Goal: Transaction & Acquisition: Book appointment/travel/reservation

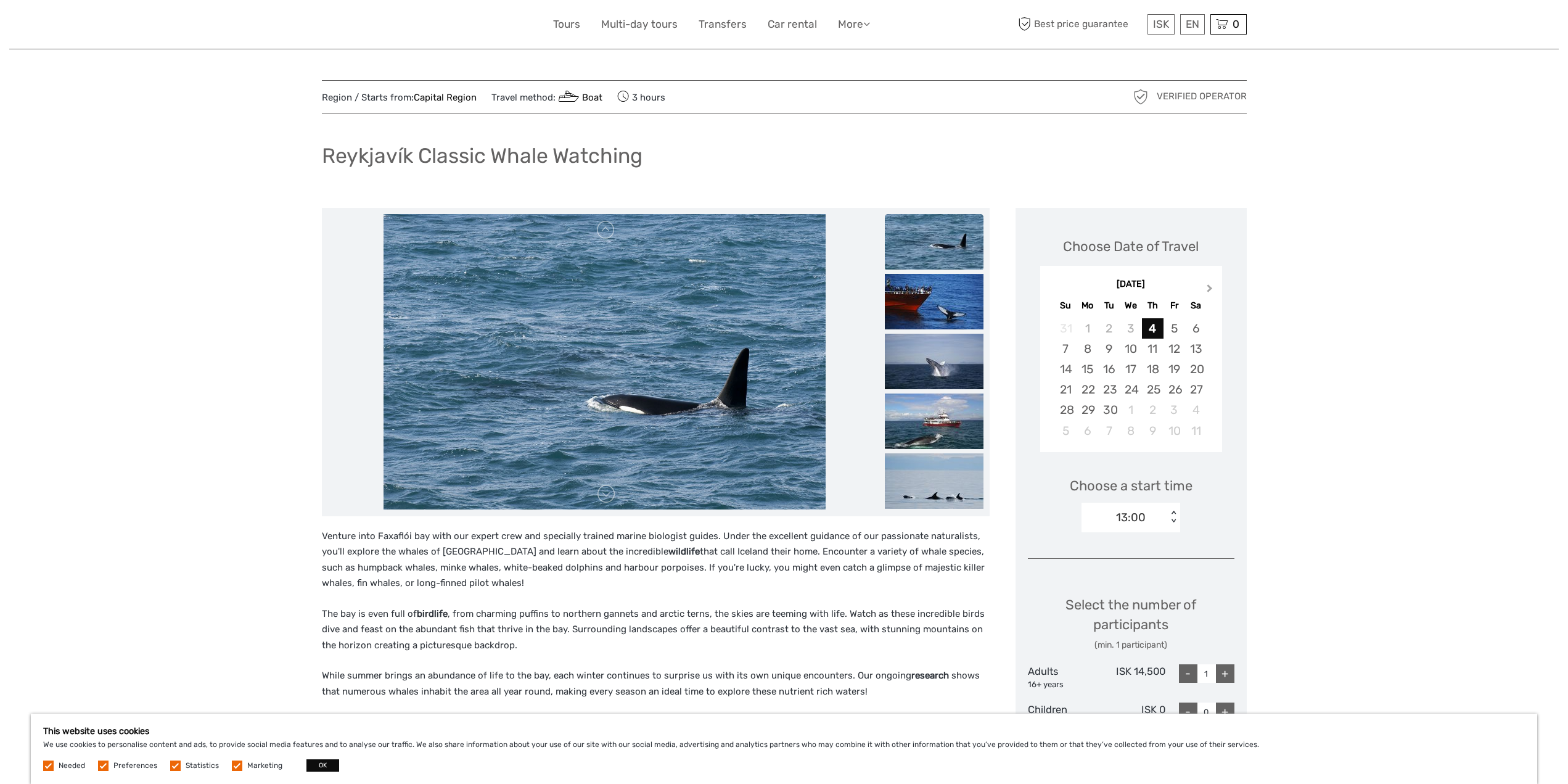
click at [1212, 290] on button "Next Month" at bounding box center [1210, 290] width 19 height 19
click at [1190, 390] on div "25" at bounding box center [1195, 389] width 21 height 20
click at [945, 258] on img at bounding box center [934, 242] width 98 height 56
click at [941, 297] on img at bounding box center [934, 302] width 98 height 56
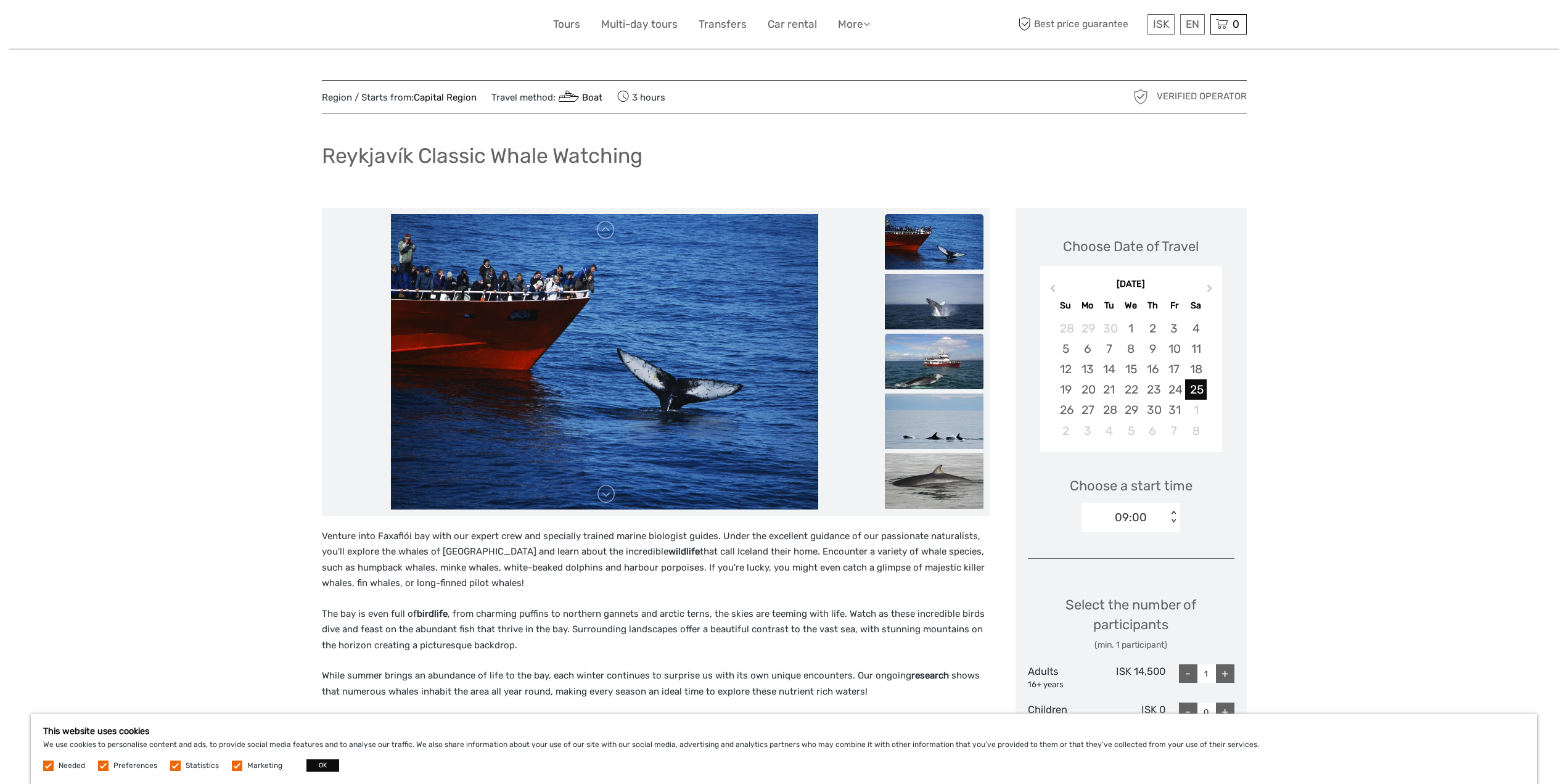
click at [929, 337] on img at bounding box center [934, 361] width 98 height 56
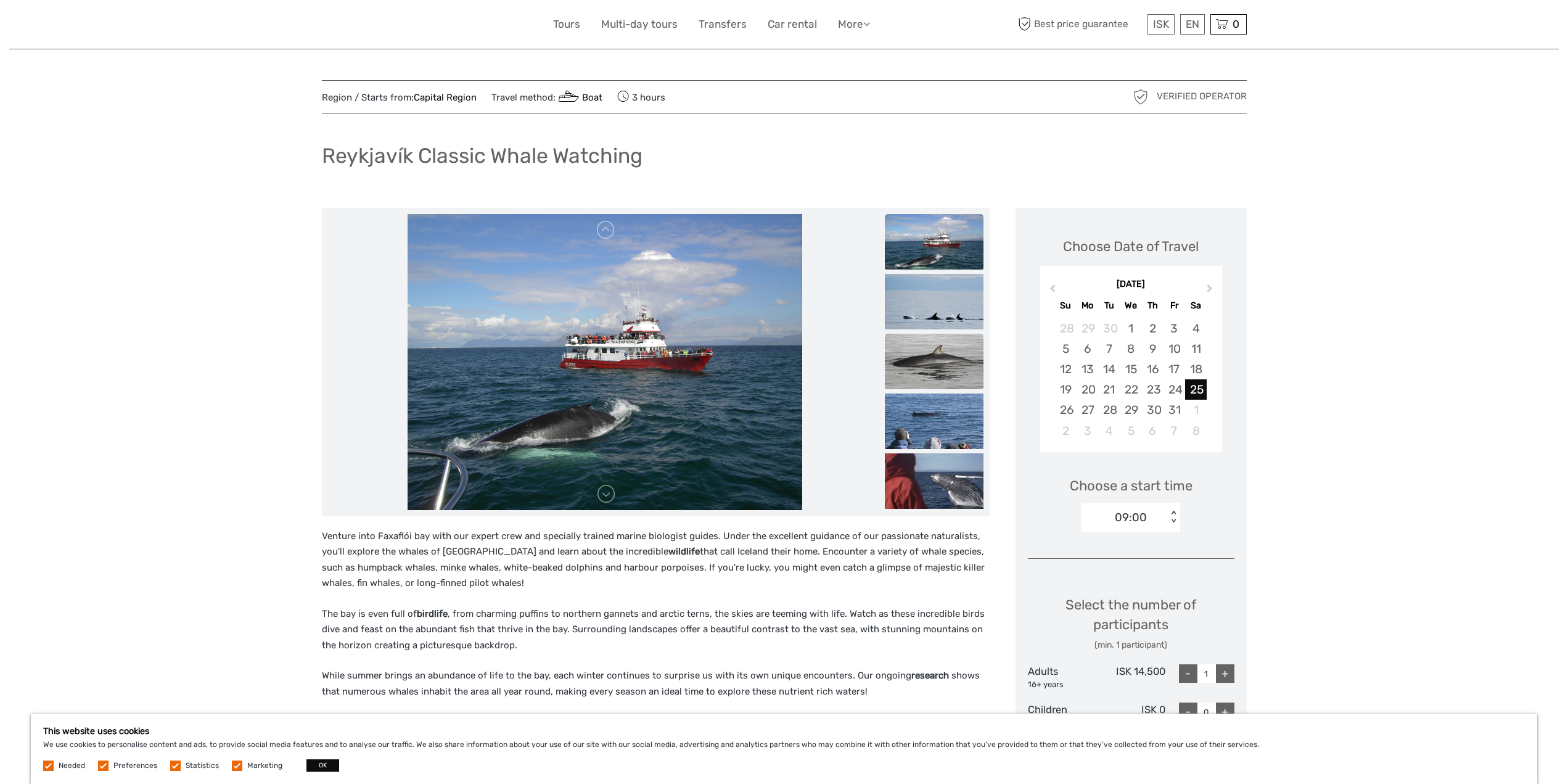
click at [929, 366] on img at bounding box center [934, 361] width 98 height 56
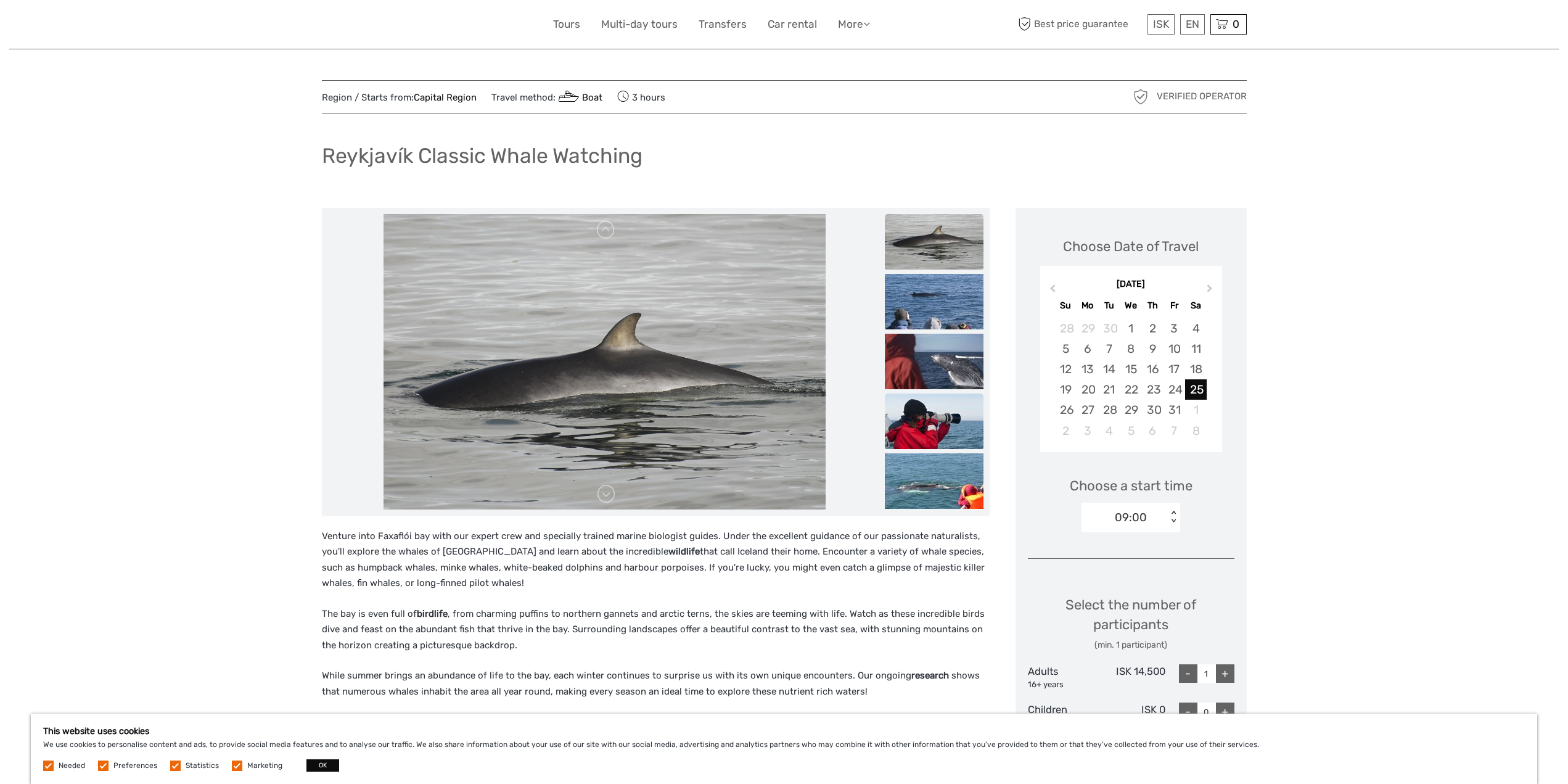
click at [933, 424] on img at bounding box center [934, 422] width 98 height 56
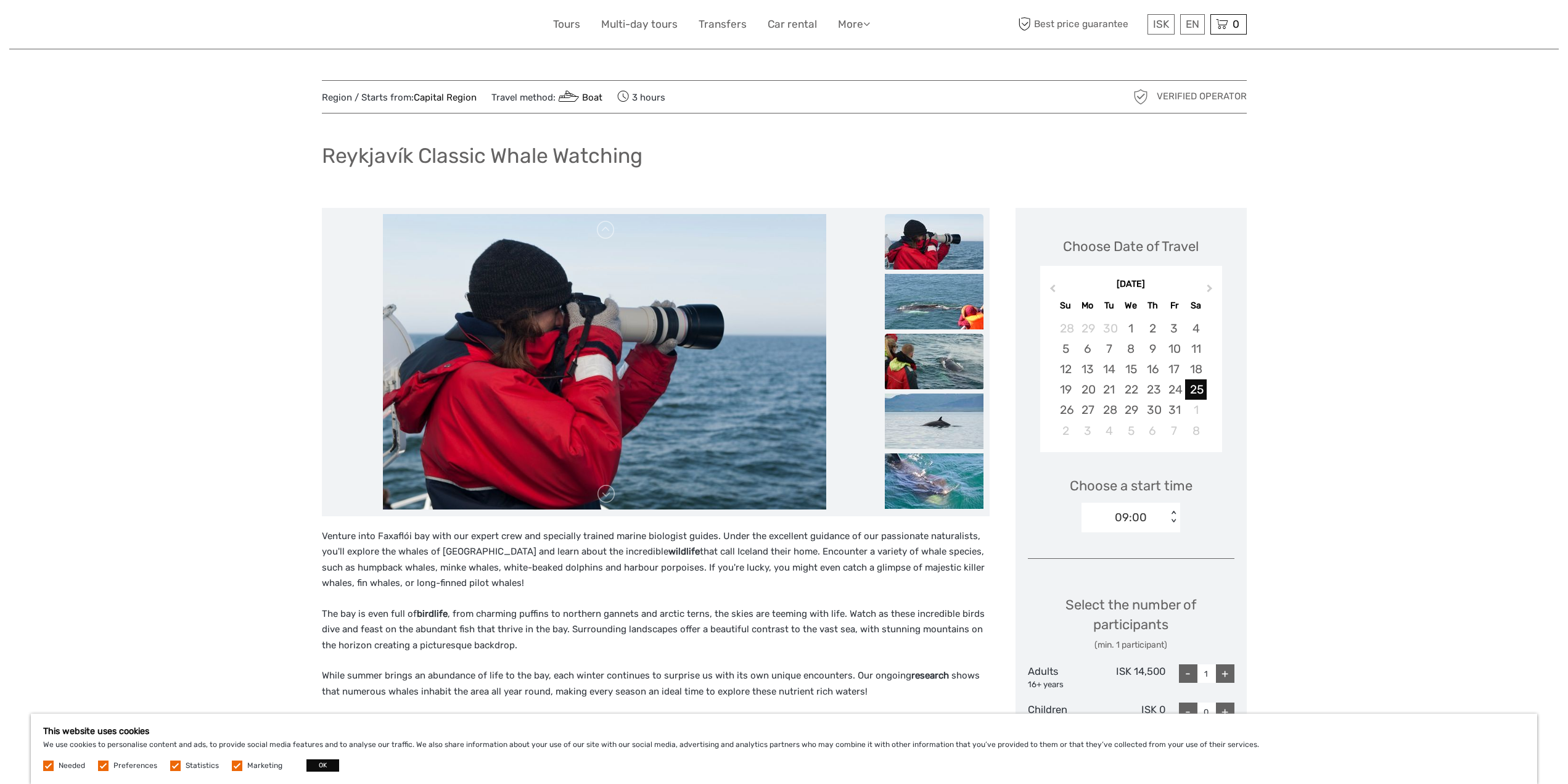
click at [937, 359] on img at bounding box center [934, 361] width 98 height 56
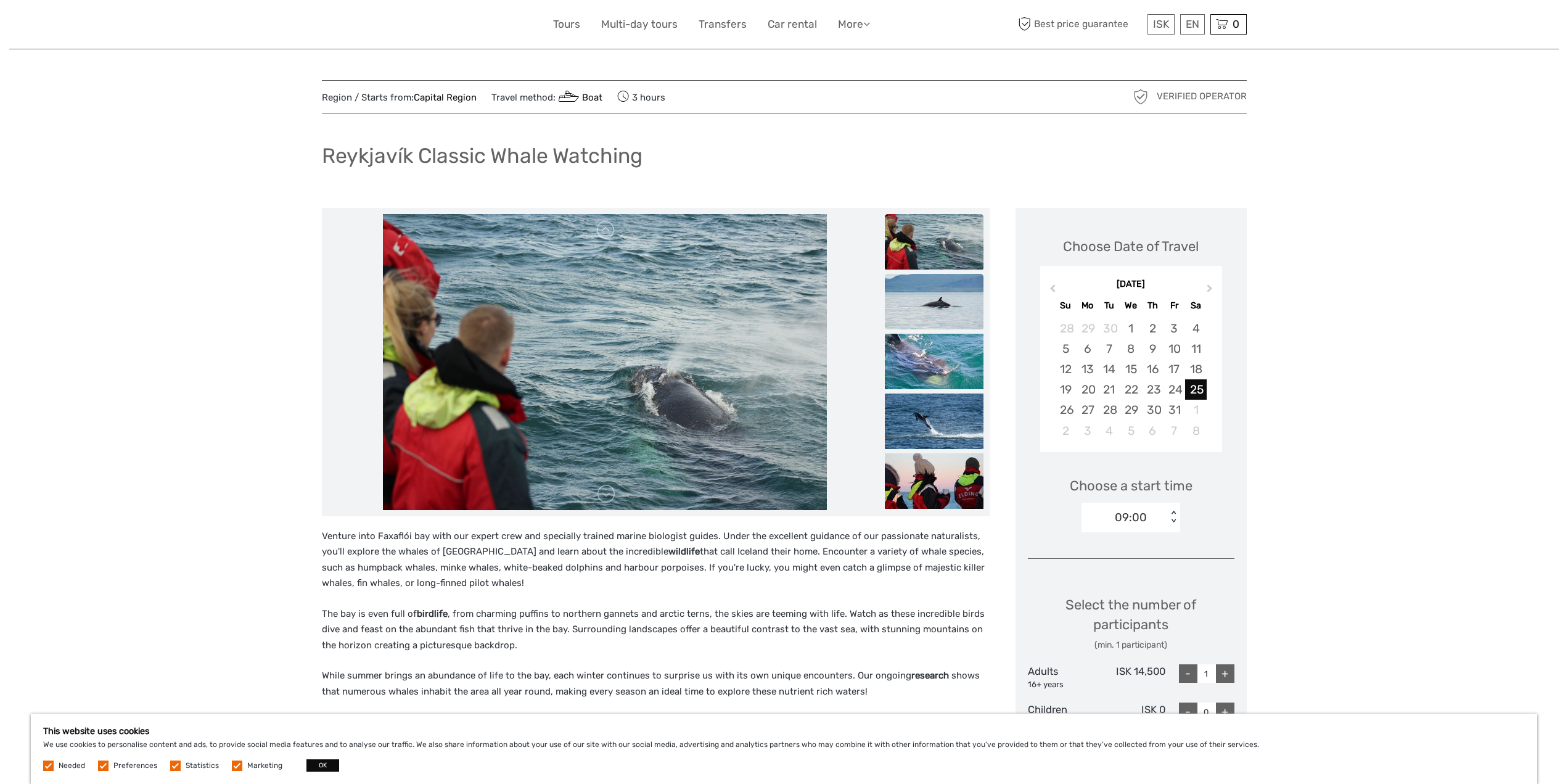
click at [942, 318] on img at bounding box center [934, 302] width 98 height 56
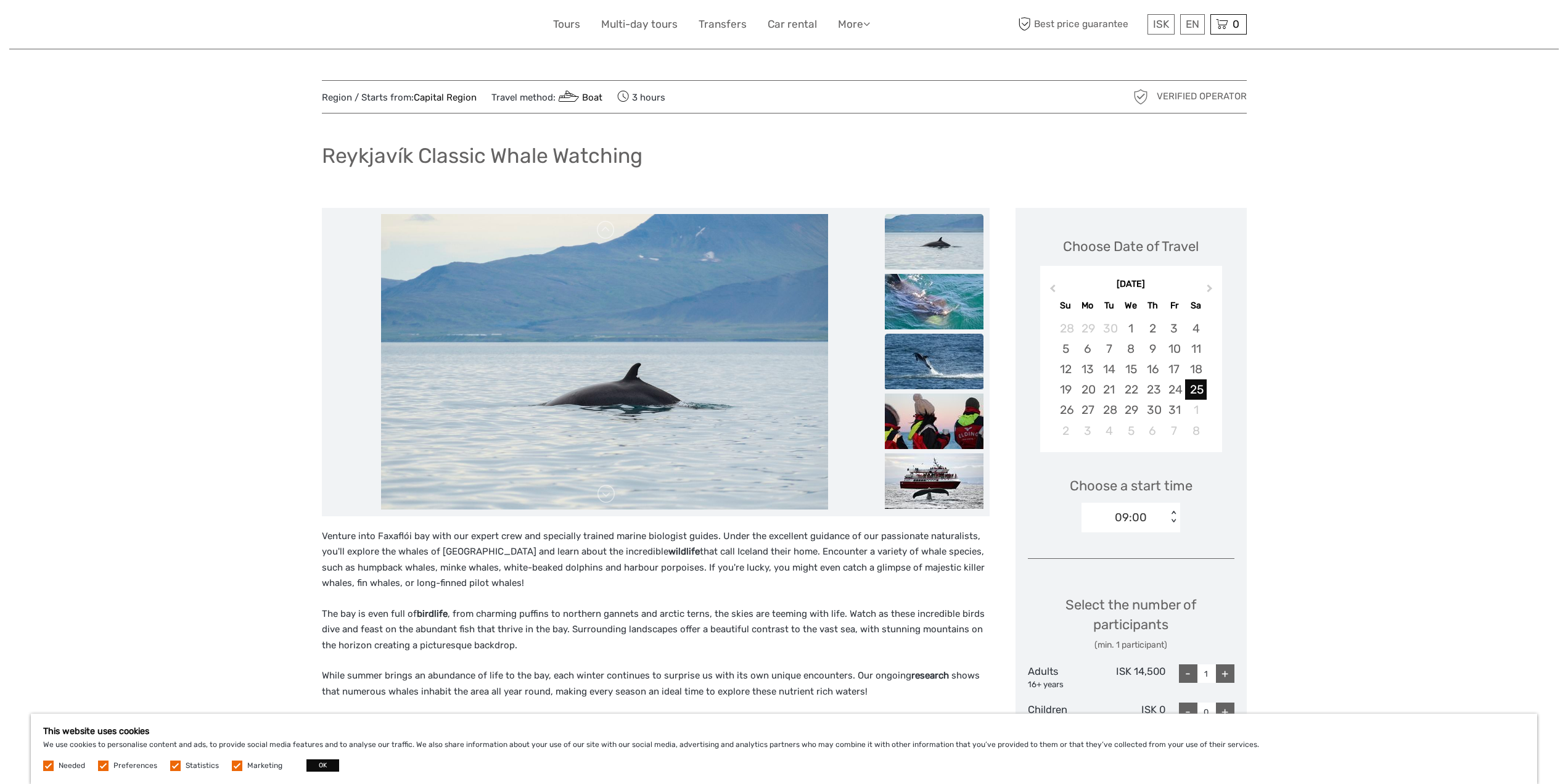
click at [933, 342] on img at bounding box center [934, 361] width 98 height 56
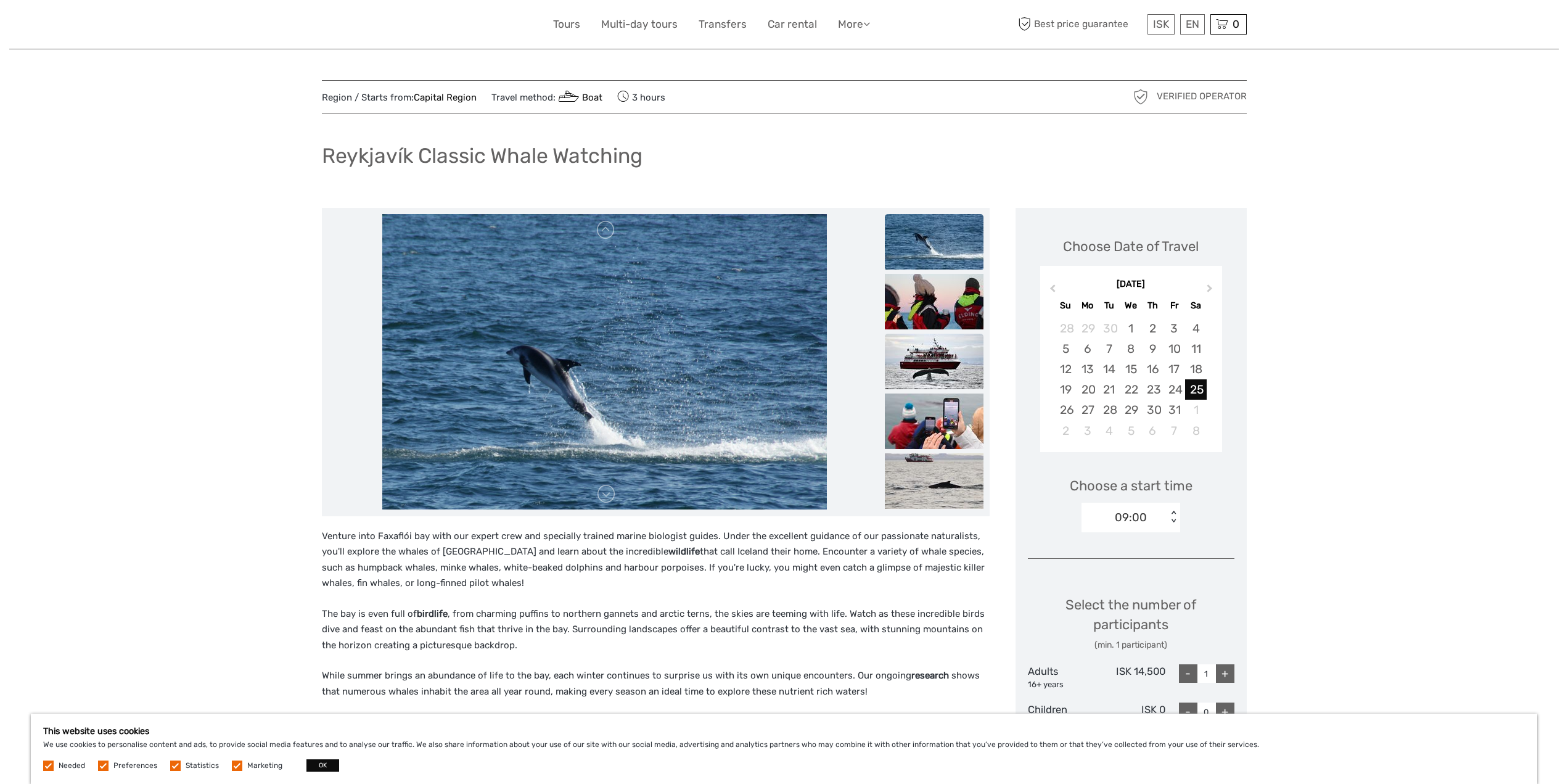
click at [947, 366] on img at bounding box center [934, 361] width 98 height 56
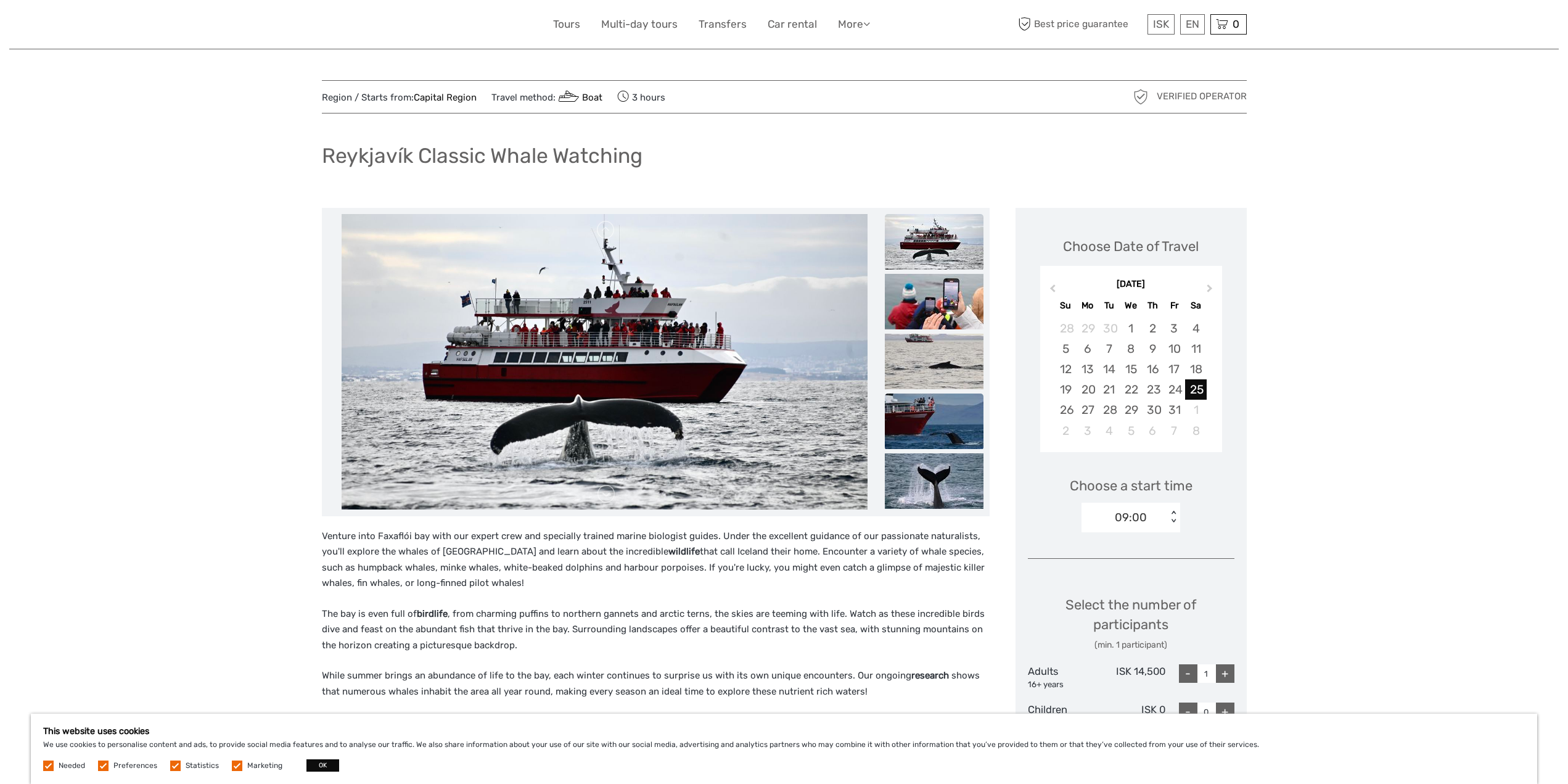
click at [950, 394] on img at bounding box center [934, 422] width 98 height 56
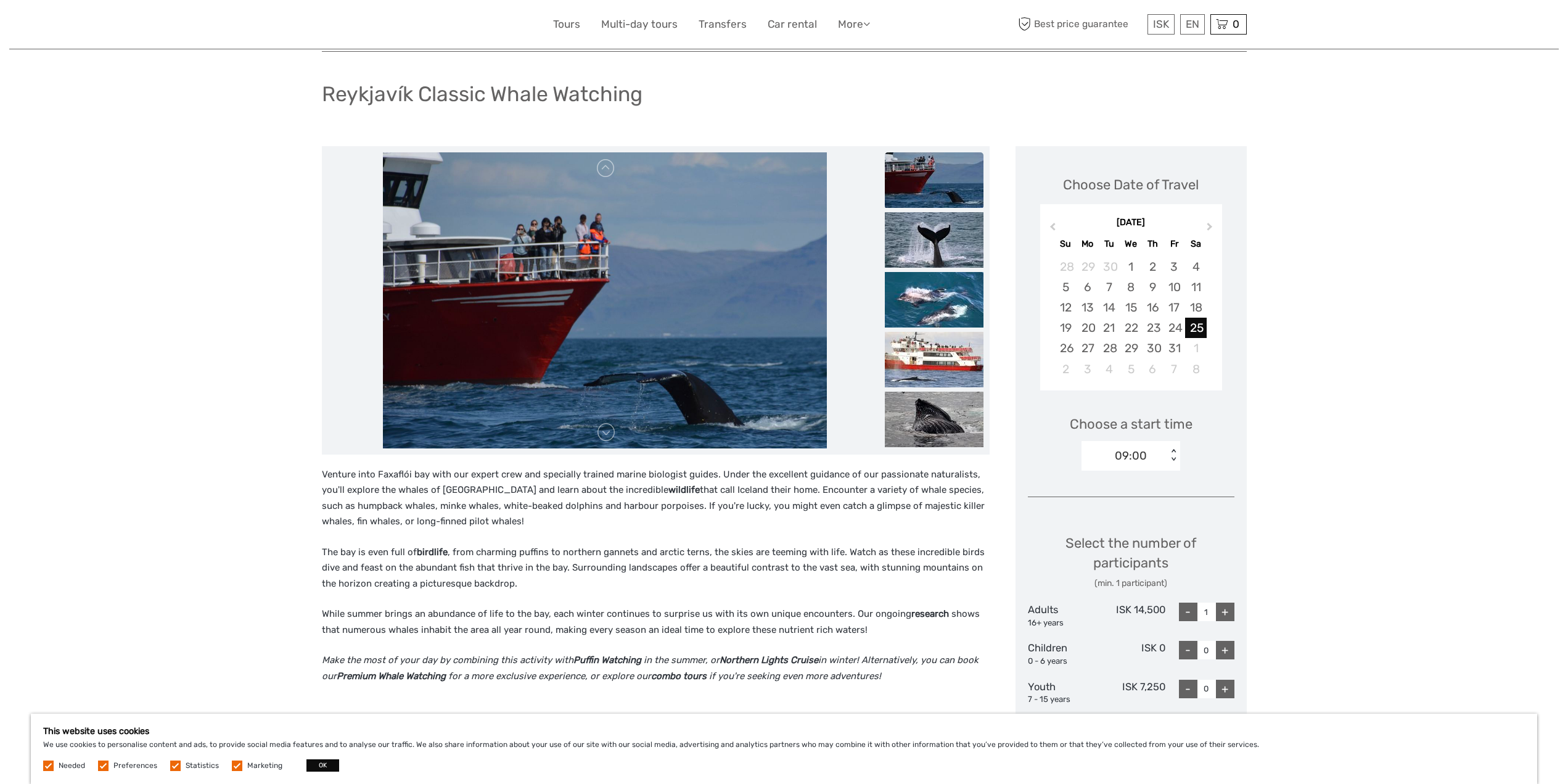
scroll to position [123, 0]
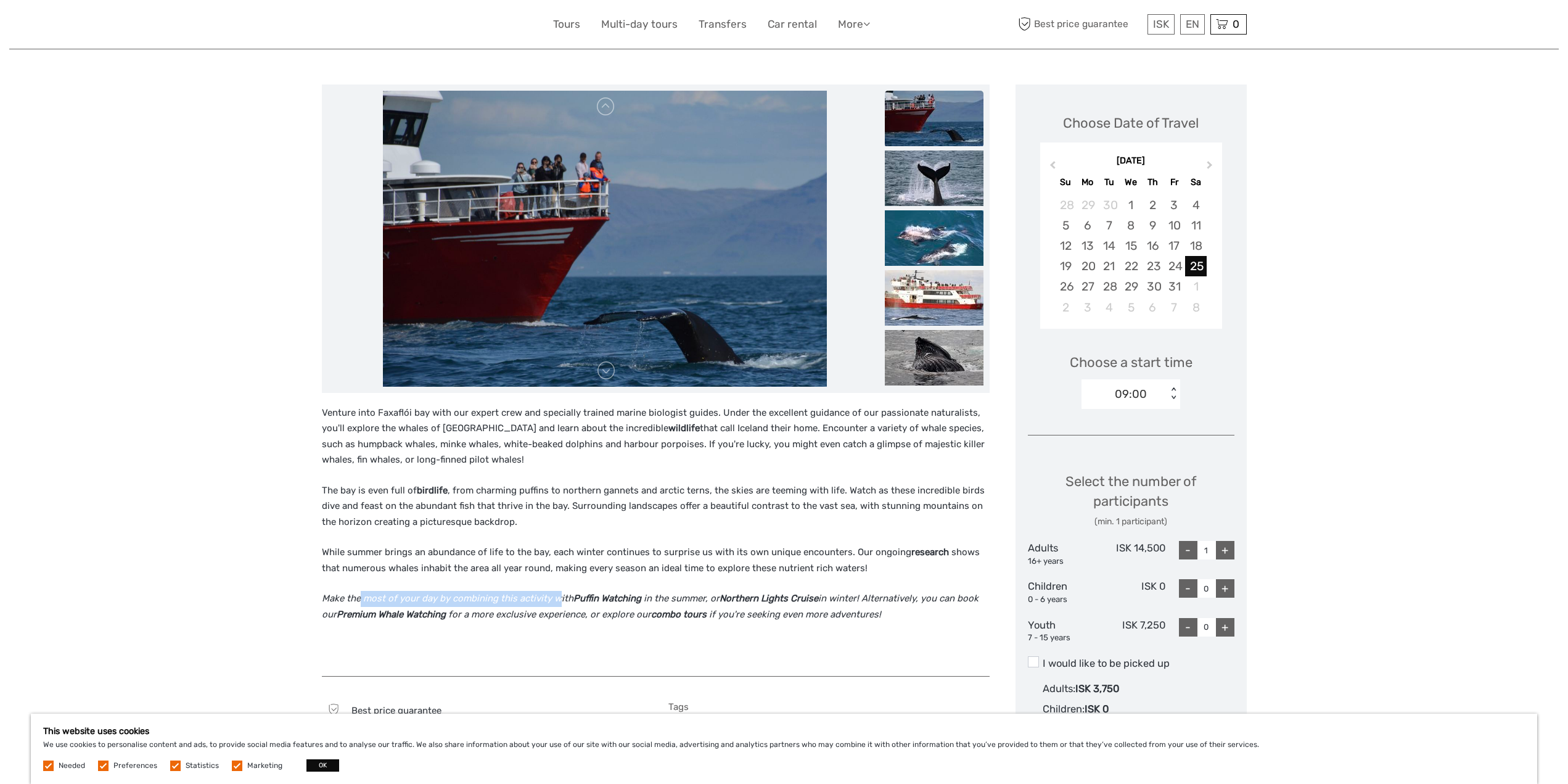
drag, startPoint x: 361, startPoint y: 597, endPoint x: 552, endPoint y: 599, distance: 191.0
click at [552, 599] on em "Make the most of your day by combining this activity with" at bounding box center [447, 599] width 252 height 11
drag, startPoint x: 576, startPoint y: 599, endPoint x: 648, endPoint y: 597, distance: 72.0
click at [647, 598] on p "Make the most of your day by combining this activity with Puffin Watching in th…" at bounding box center [655, 607] width 668 height 32
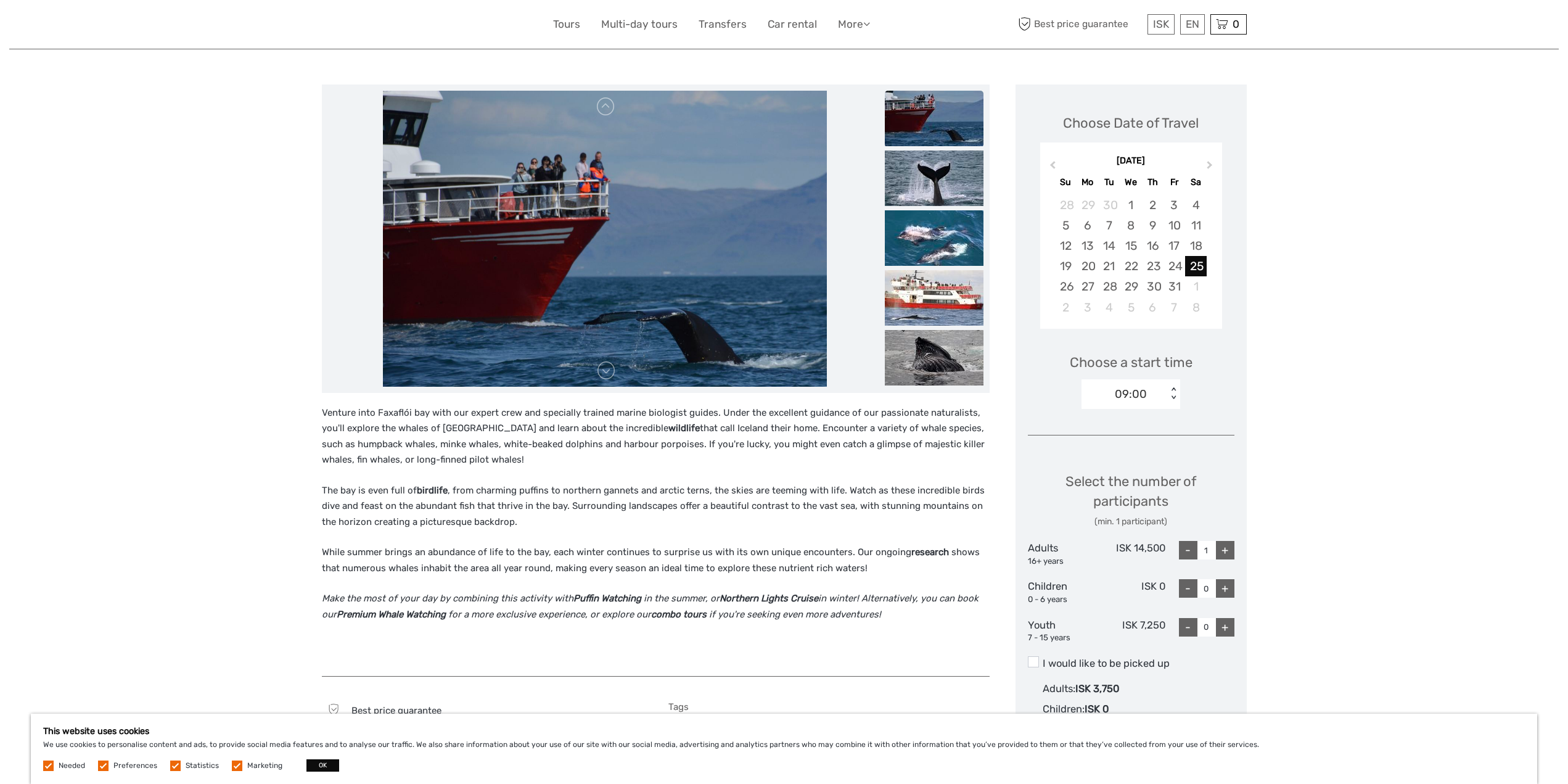
click at [648, 597] on em "in the summer, or" at bounding box center [682, 599] width 76 height 11
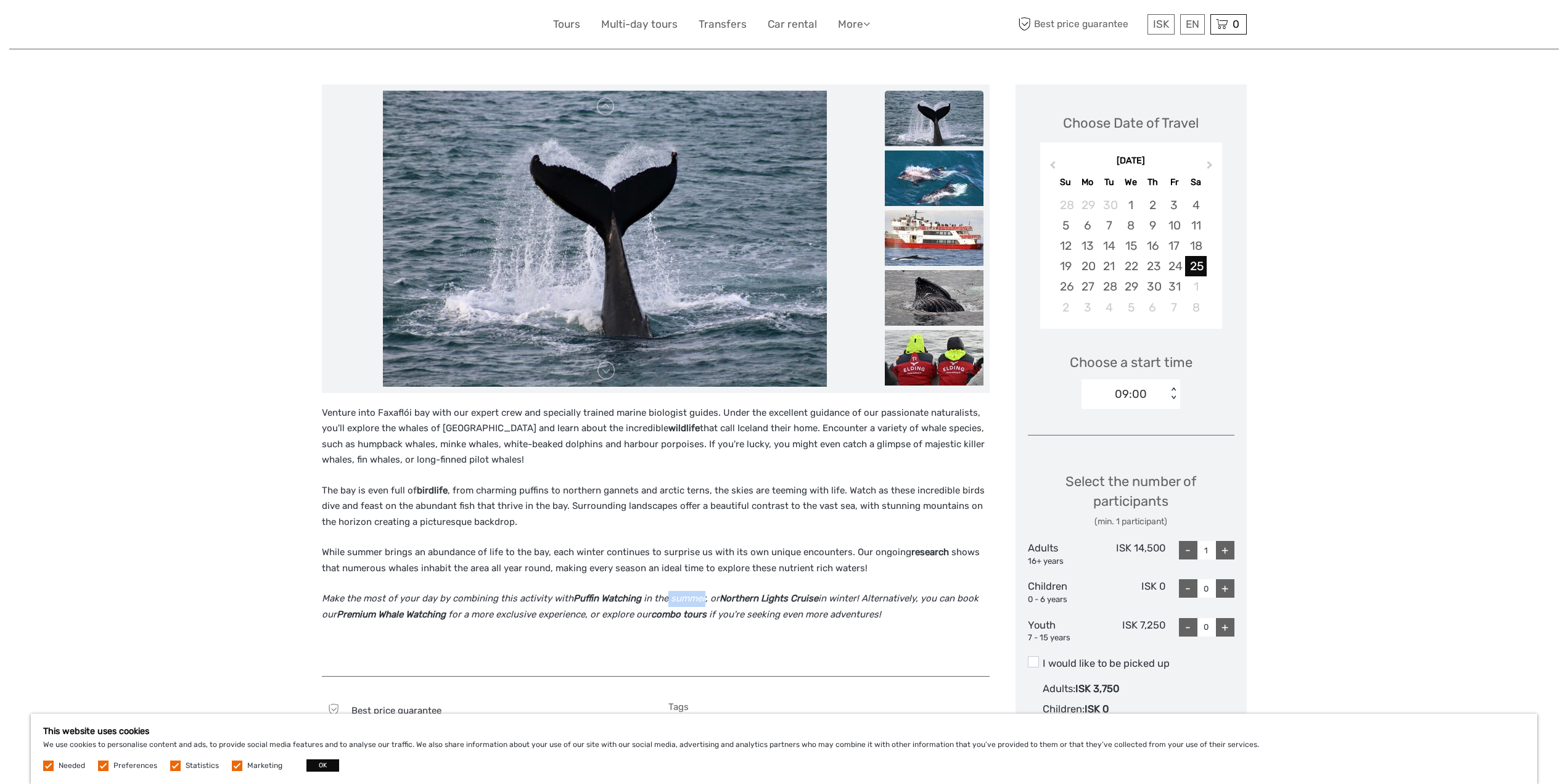
drag, startPoint x: 668, startPoint y: 599, endPoint x: 701, endPoint y: 601, distance: 33.1
click at [701, 601] on em "in the summer, or" at bounding box center [682, 599] width 76 height 11
drag, startPoint x: 751, startPoint y: 597, endPoint x: 812, endPoint y: 599, distance: 61.0
click at [812, 599] on strong "Northern Lights Cruise" at bounding box center [769, 599] width 98 height 11
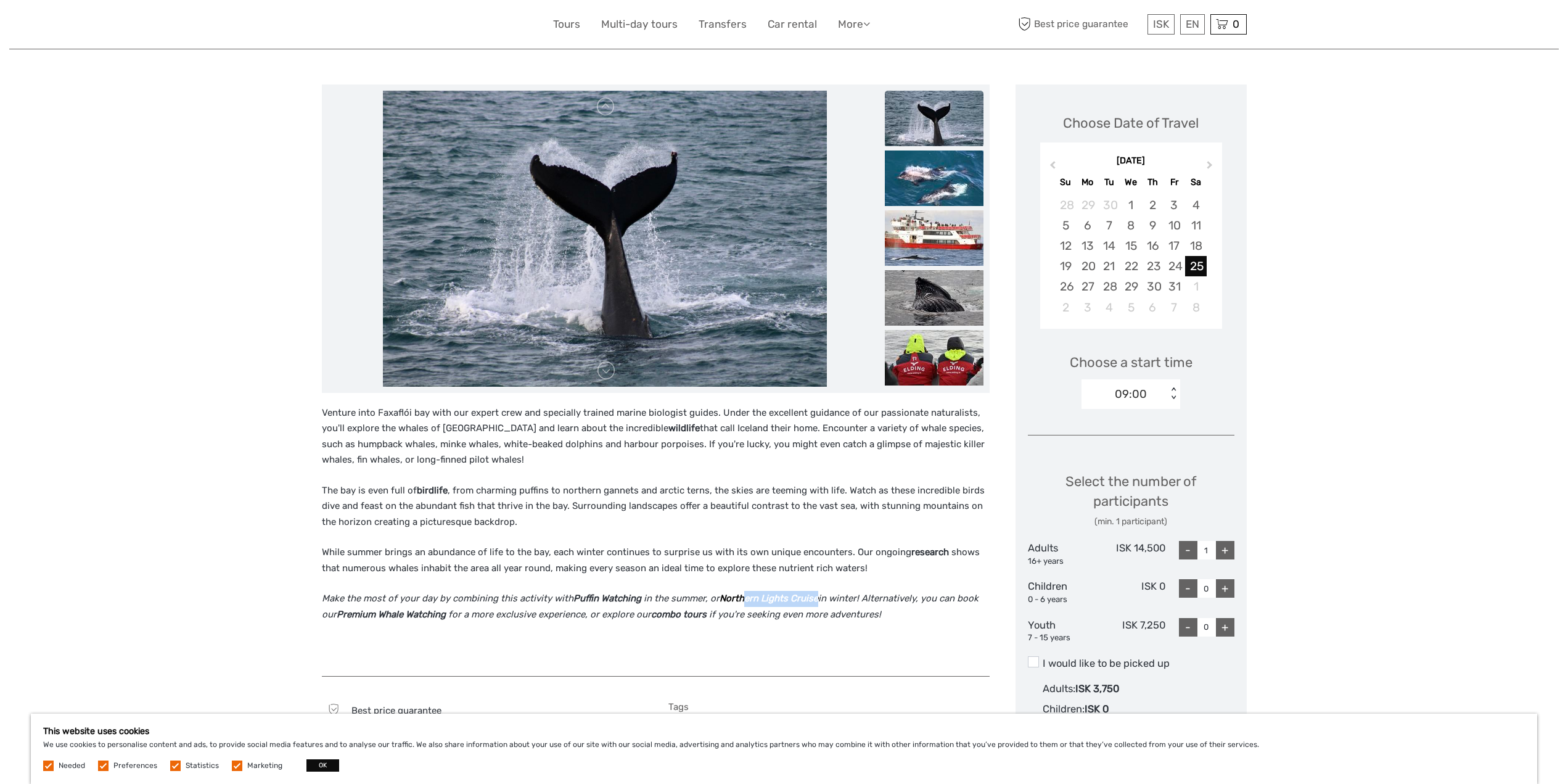
click at [814, 599] on strong "Northern Lights Cruise" at bounding box center [769, 599] width 98 height 11
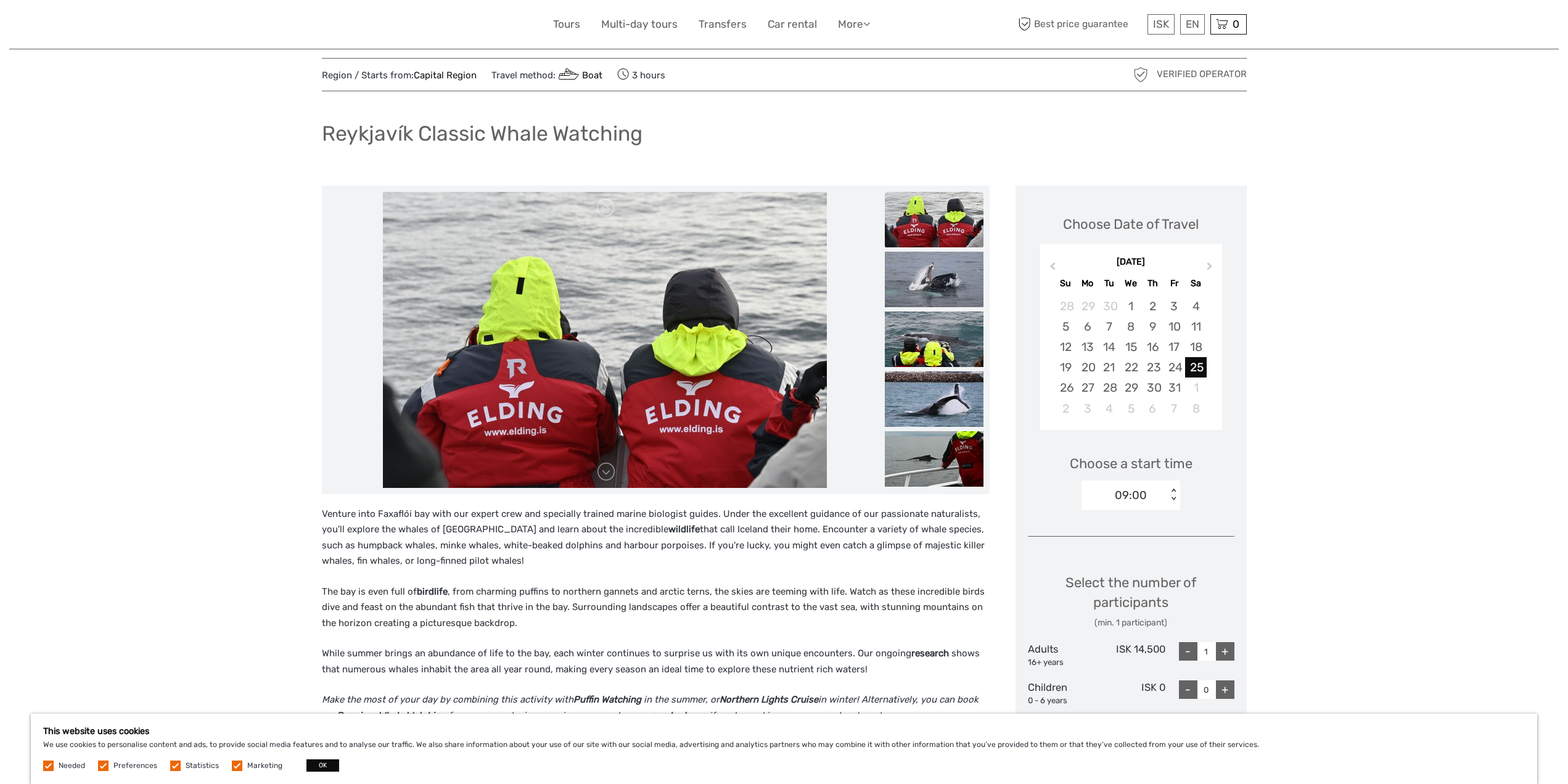
scroll to position [0, 0]
